Goal: Navigation & Orientation: Find specific page/section

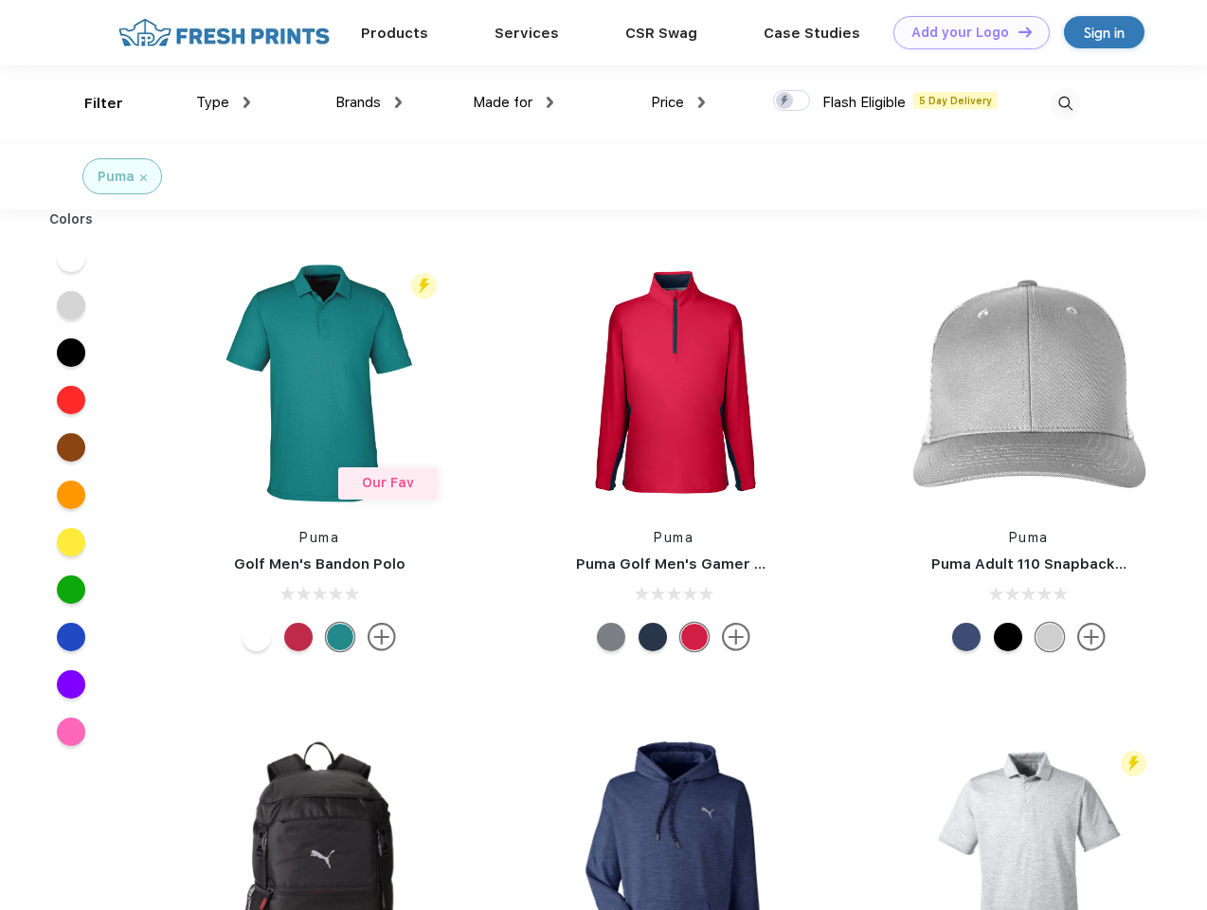
click at [965, 32] on link "Add your Logo Design Tool" at bounding box center [972, 32] width 156 height 33
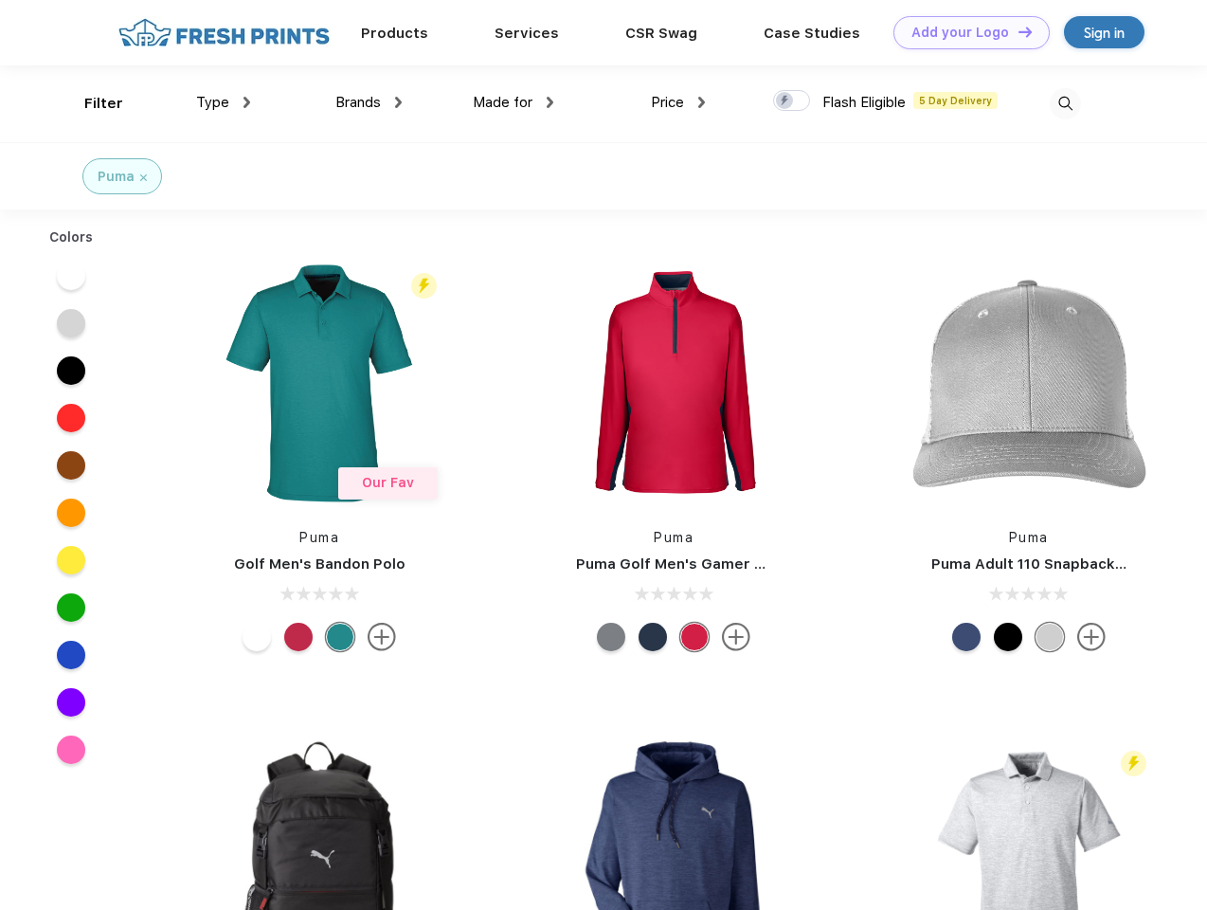
click at [0, 0] on div "Design Tool" at bounding box center [0, 0] width 0 height 0
click at [1017, 31] on link "Add your Logo Design Tool" at bounding box center [972, 32] width 156 height 33
click at [91, 103] on div "Filter" at bounding box center [103, 104] width 39 height 22
click at [224, 102] on span "Type" at bounding box center [212, 102] width 33 height 17
click at [369, 102] on span "Brands" at bounding box center [357, 102] width 45 height 17
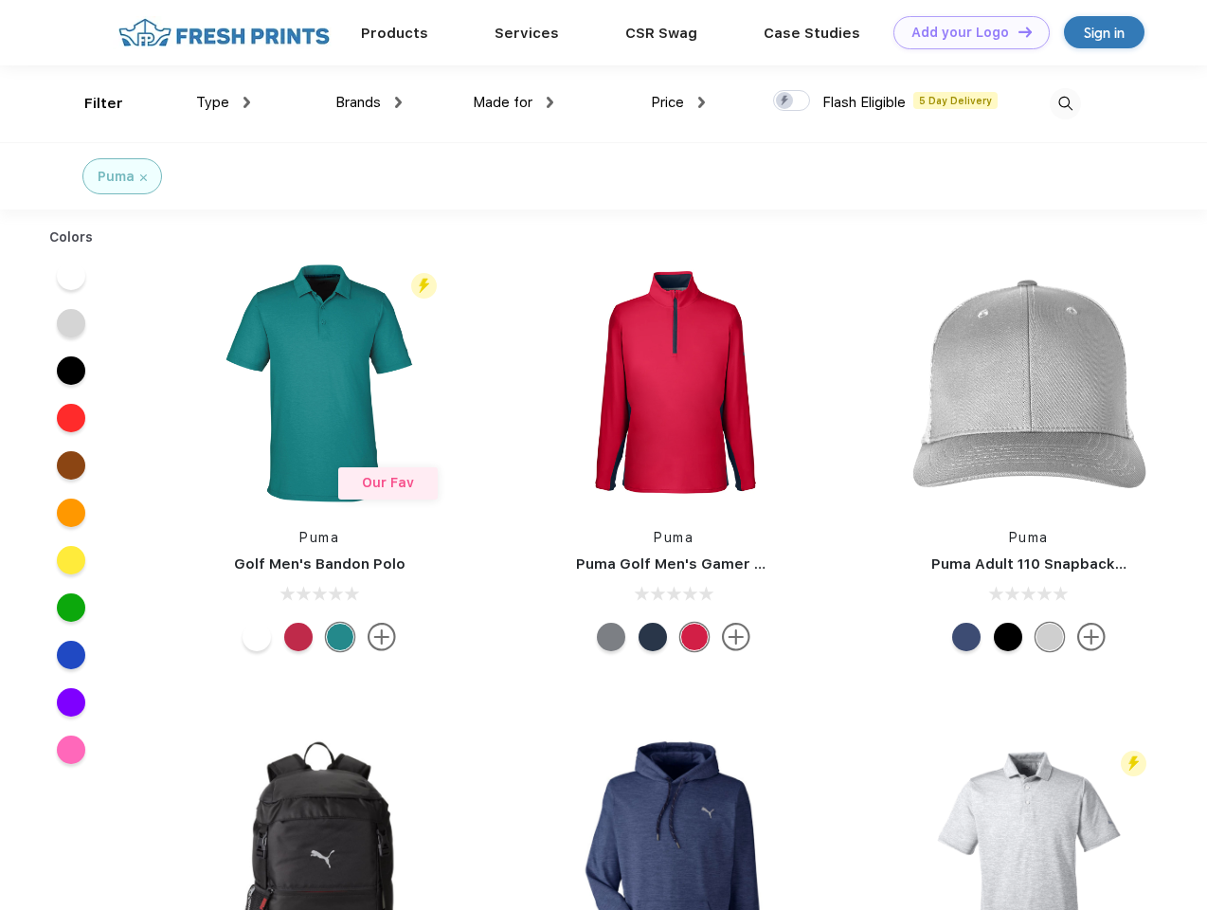
click at [514, 102] on span "Made for" at bounding box center [503, 102] width 60 height 17
click at [678, 102] on span "Price" at bounding box center [667, 102] width 33 height 17
click at [792, 101] on div at bounding box center [791, 100] width 37 height 21
click at [786, 101] on input "checkbox" at bounding box center [779, 95] width 12 height 12
click at [1065, 103] on img at bounding box center [1065, 103] width 31 height 31
